Goal: Use online tool/utility: Utilize a website feature to perform a specific function

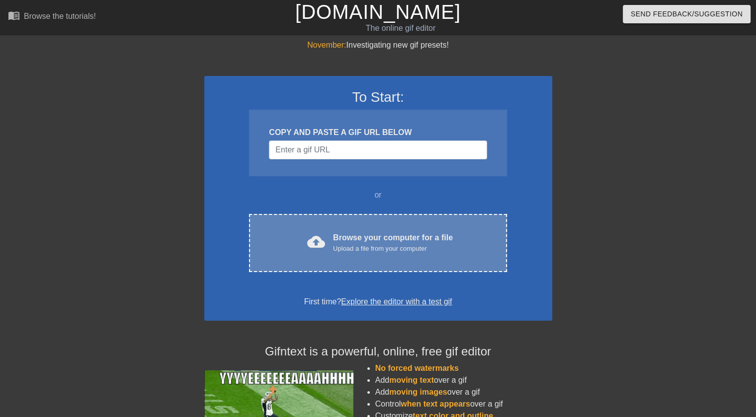
click at [344, 254] on div "cloud_upload Browse your computer for a file Upload a file from your computer C…" at bounding box center [377, 243] width 257 height 58
click at [317, 265] on div "cloud_upload Browse your computer for a file Upload a file from your computer C…" at bounding box center [377, 243] width 257 height 58
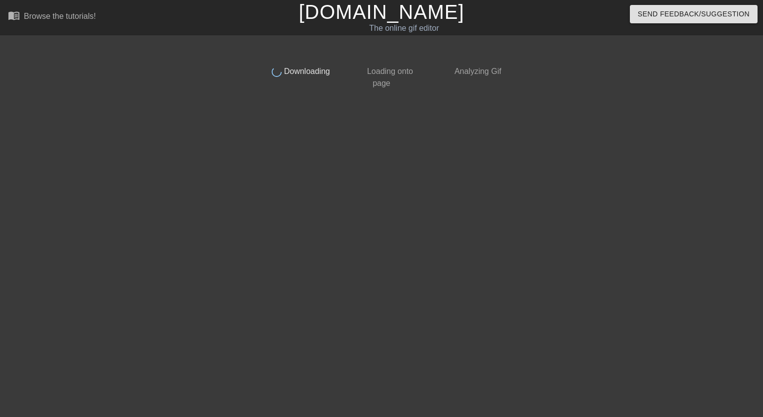
click at [722, 338] on html "menu_book Browse the tutorials! Gifntext.com The online gif editor Send Feedbac…" at bounding box center [381, 171] width 763 height 342
click at [723, 342] on html "menu_book Browse the tutorials! Gifntext.com The online gif editor Send Feedbac…" at bounding box center [381, 171] width 763 height 342
click at [724, 341] on html "menu_book Browse the tutorials! Gifntext.com The online gif editor Send Feedbac…" at bounding box center [381, 171] width 763 height 342
click at [721, 342] on html "menu_book Browse the tutorials! Gifntext.com The online gif editor Send Feedbac…" at bounding box center [381, 171] width 763 height 342
click at [717, 342] on html "menu_book Browse the tutorials! Gifntext.com The online gif editor Send Feedbac…" at bounding box center [381, 171] width 763 height 342
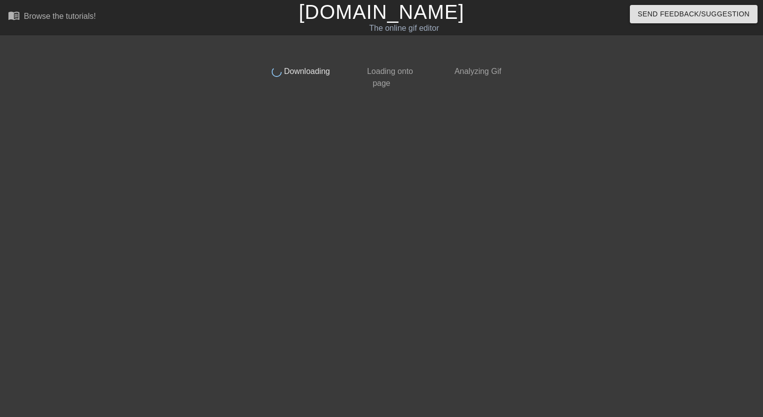
click at [717, 342] on html "menu_book Browse the tutorials! Gifntext.com The online gif editor Send Feedbac…" at bounding box center [381, 171] width 763 height 342
click at [702, 342] on html "menu_book Browse the tutorials! Gifntext.com The online gif editor Send Feedbac…" at bounding box center [381, 171] width 763 height 342
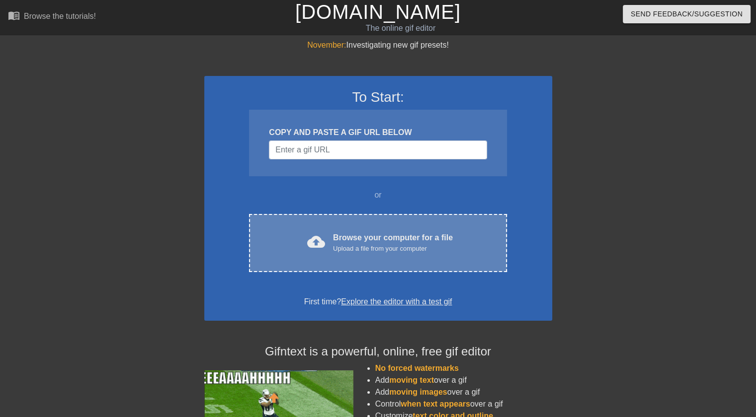
click at [387, 245] on div "Upload a file from your computer" at bounding box center [393, 249] width 120 height 10
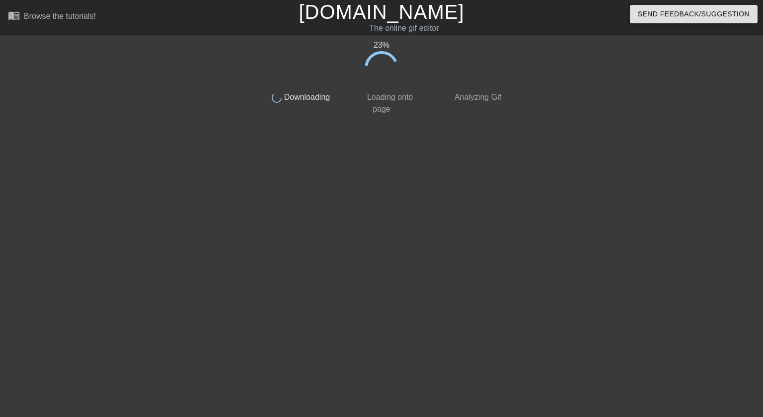
click at [645, 260] on div at bounding box center [592, 188] width 149 height 298
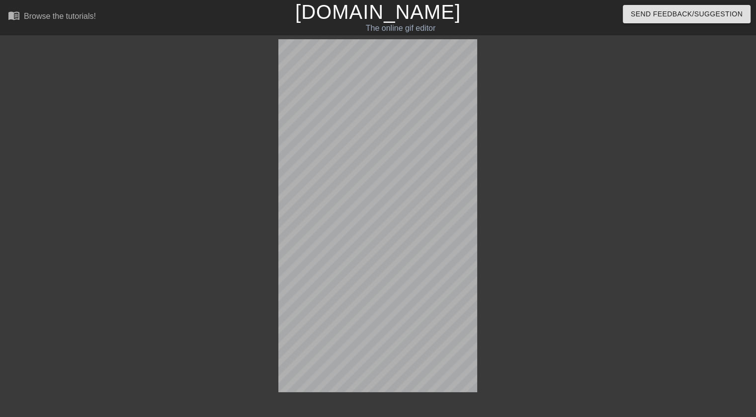
scroll to position [32, 0]
